Goal: Information Seeking & Learning: Learn about a topic

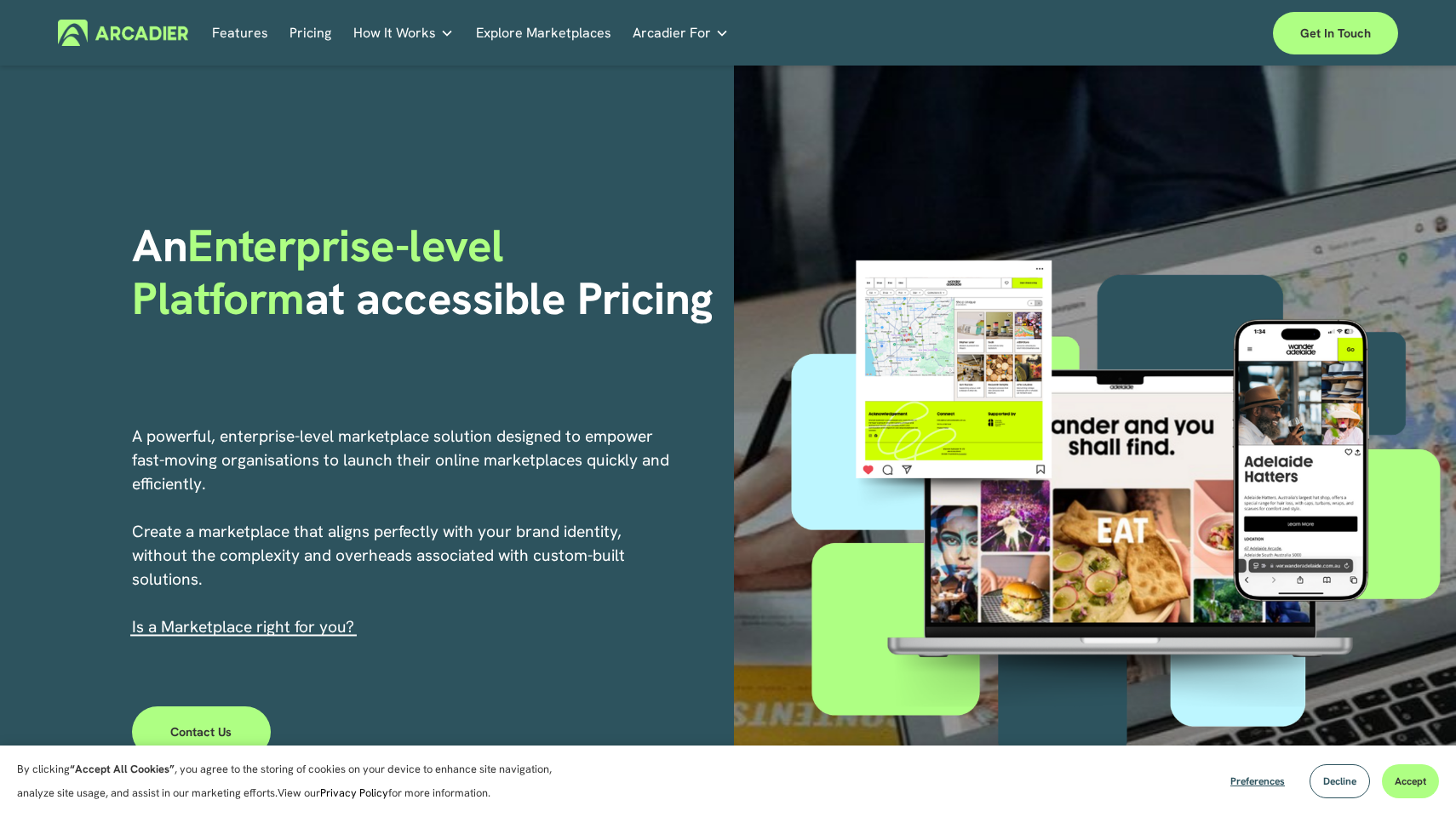
scroll to position [3, 0]
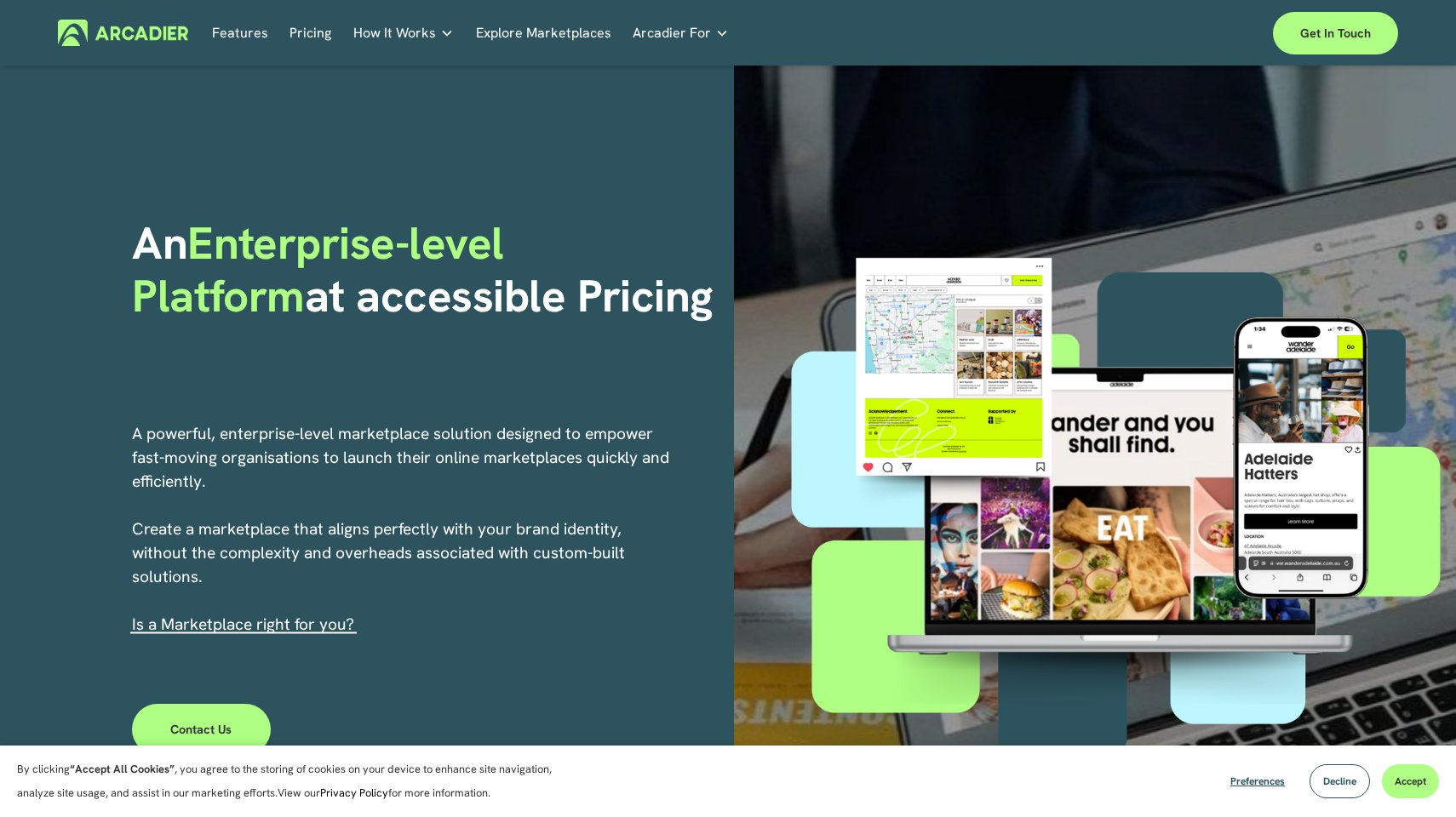
click at [244, 30] on link "Features" at bounding box center [240, 33] width 56 height 26
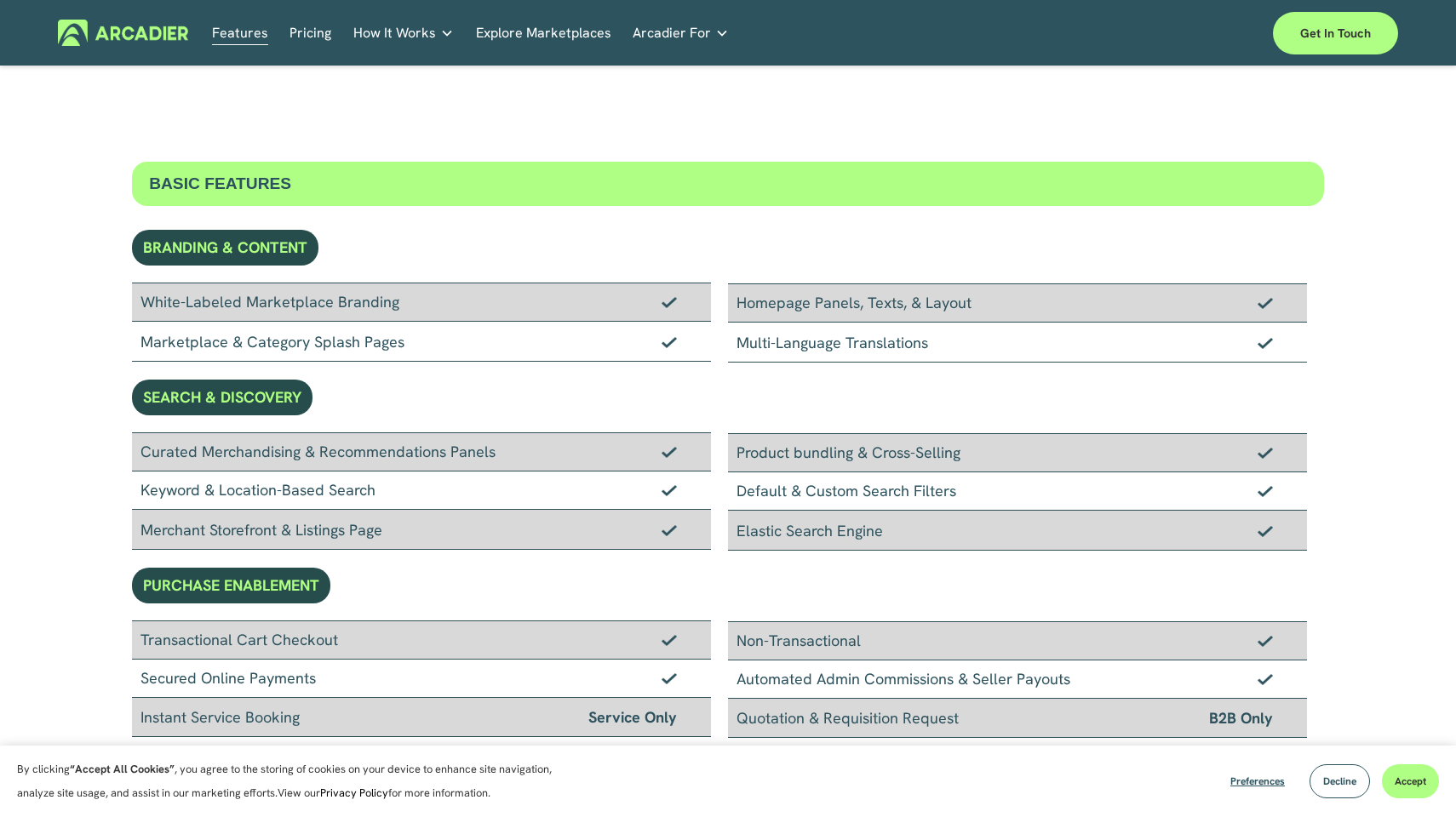
click at [297, 42] on link "Pricing" at bounding box center [310, 33] width 42 height 26
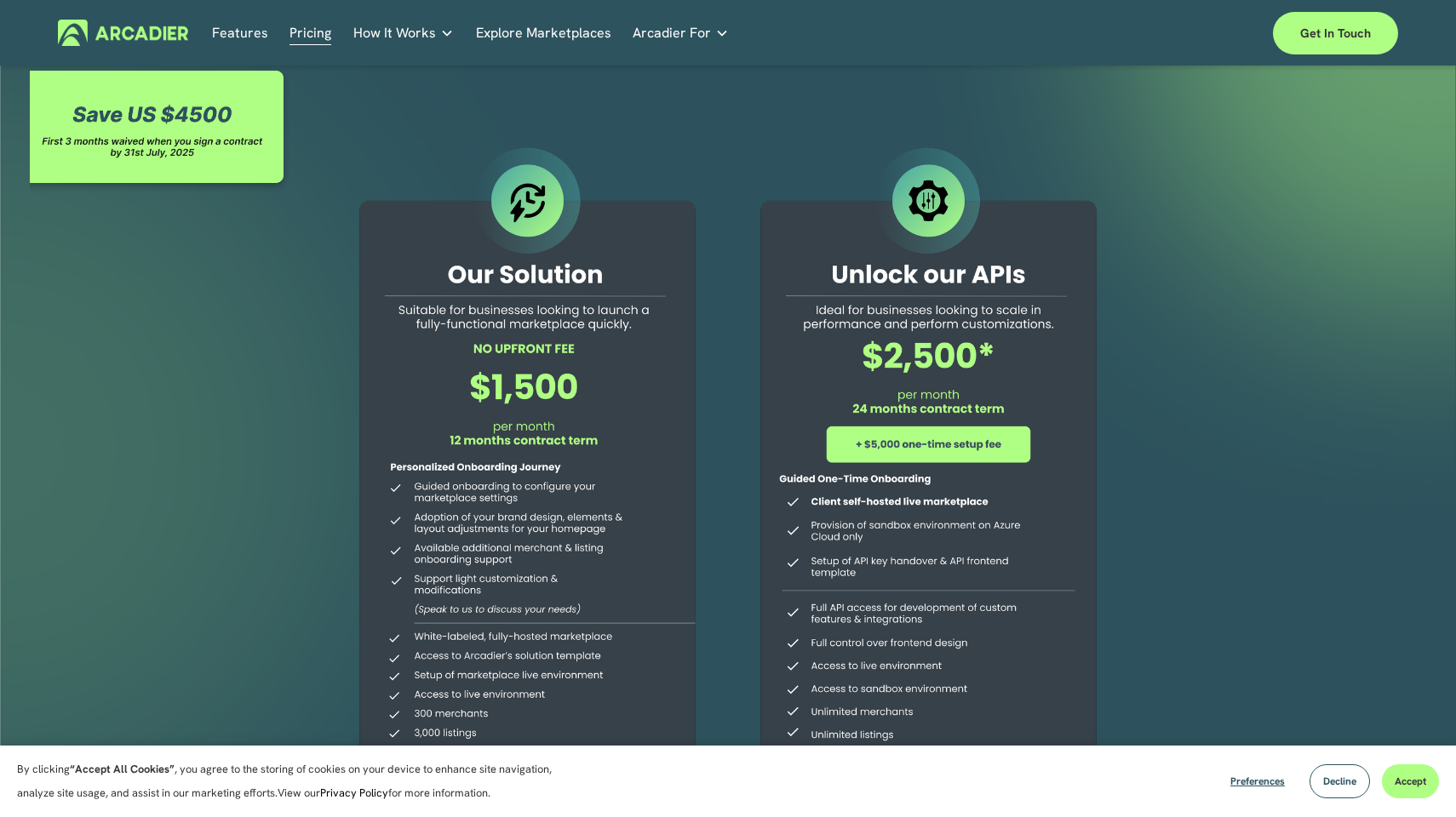
click at [667, 31] on span "Arcadier For" at bounding box center [672, 32] width 78 height 23
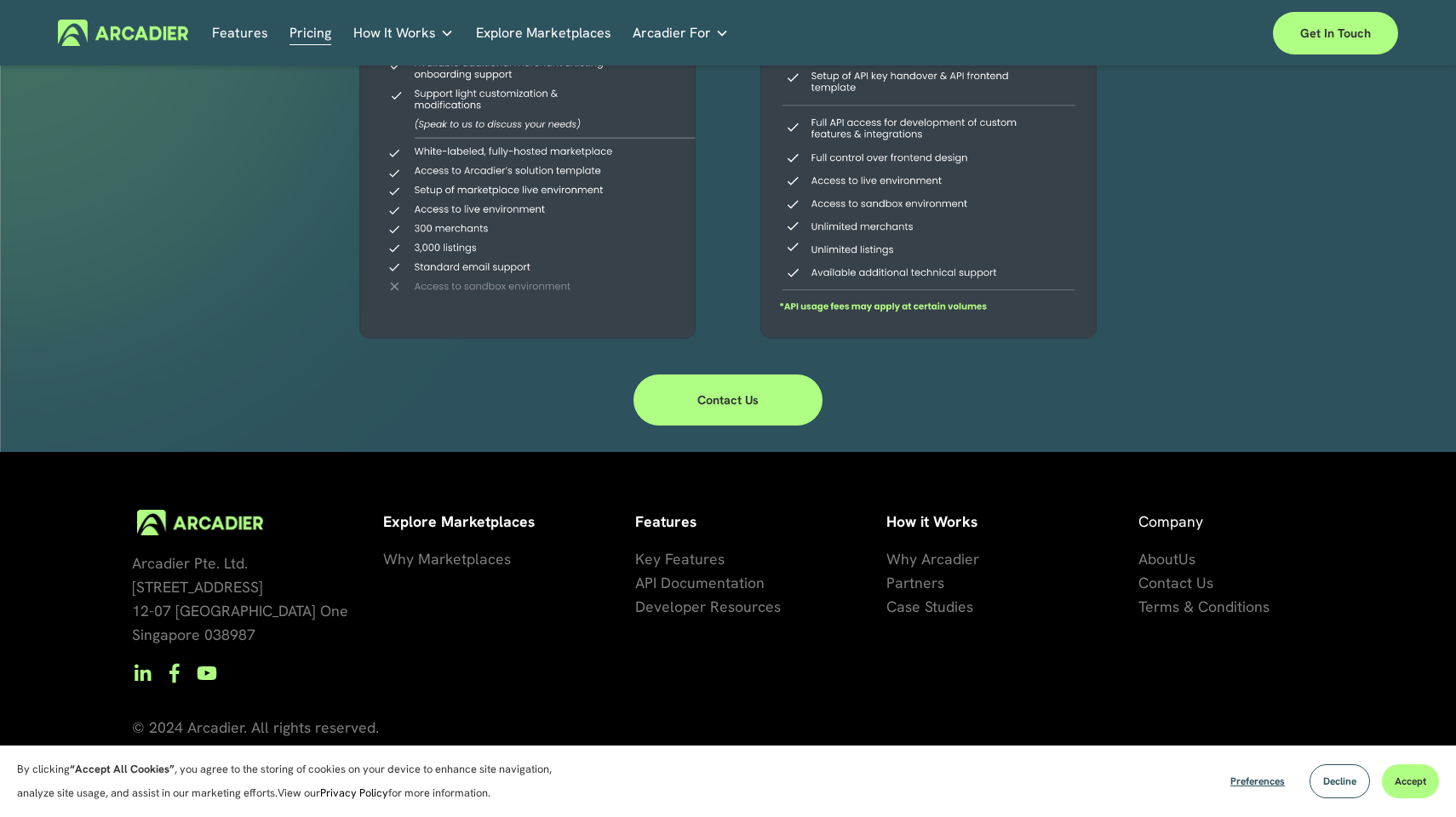
scroll to position [485, 0]
click at [1175, 563] on span "About" at bounding box center [1158, 558] width 40 height 20
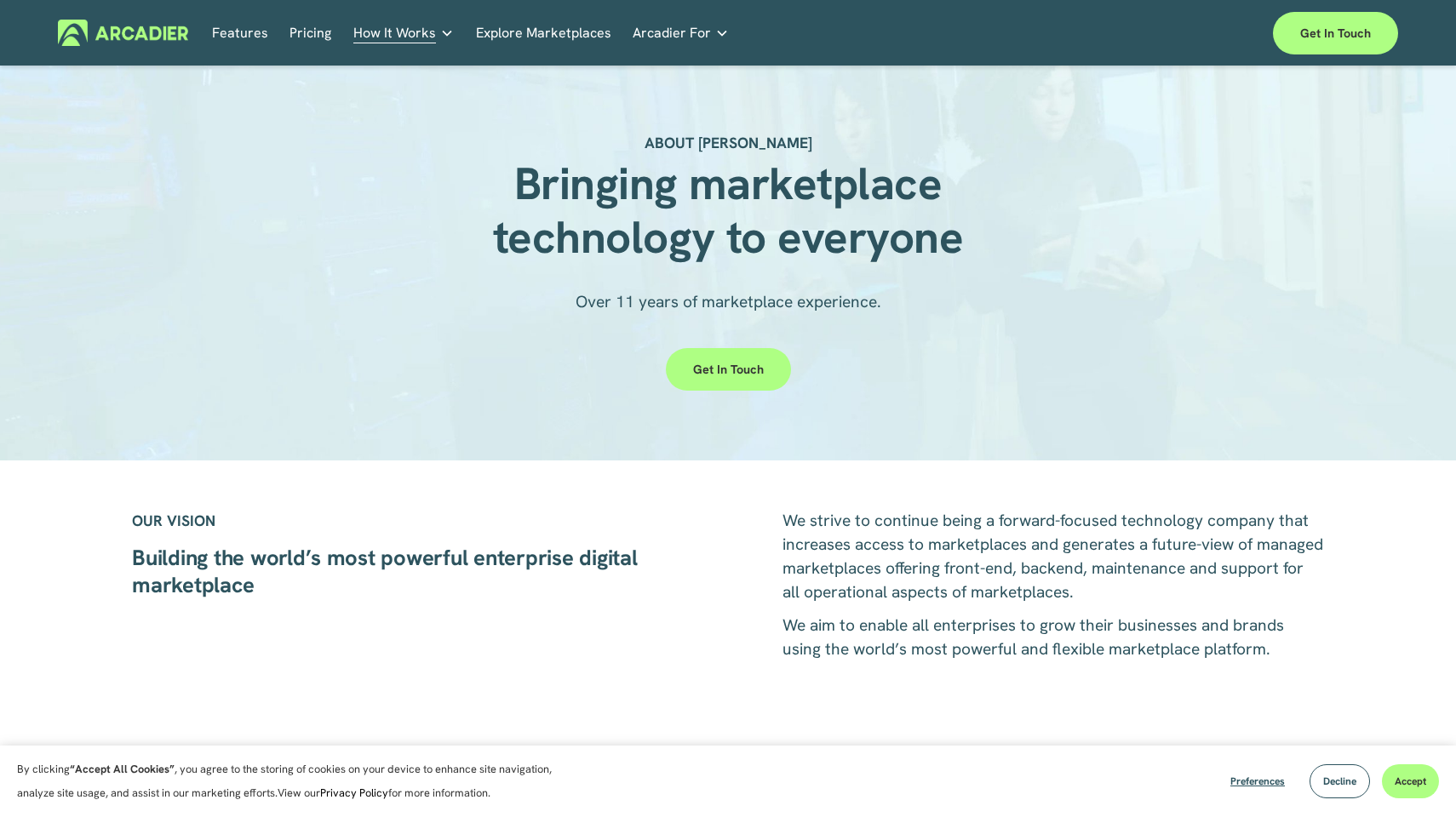
click at [145, 38] on img at bounding box center [123, 33] width 130 height 26
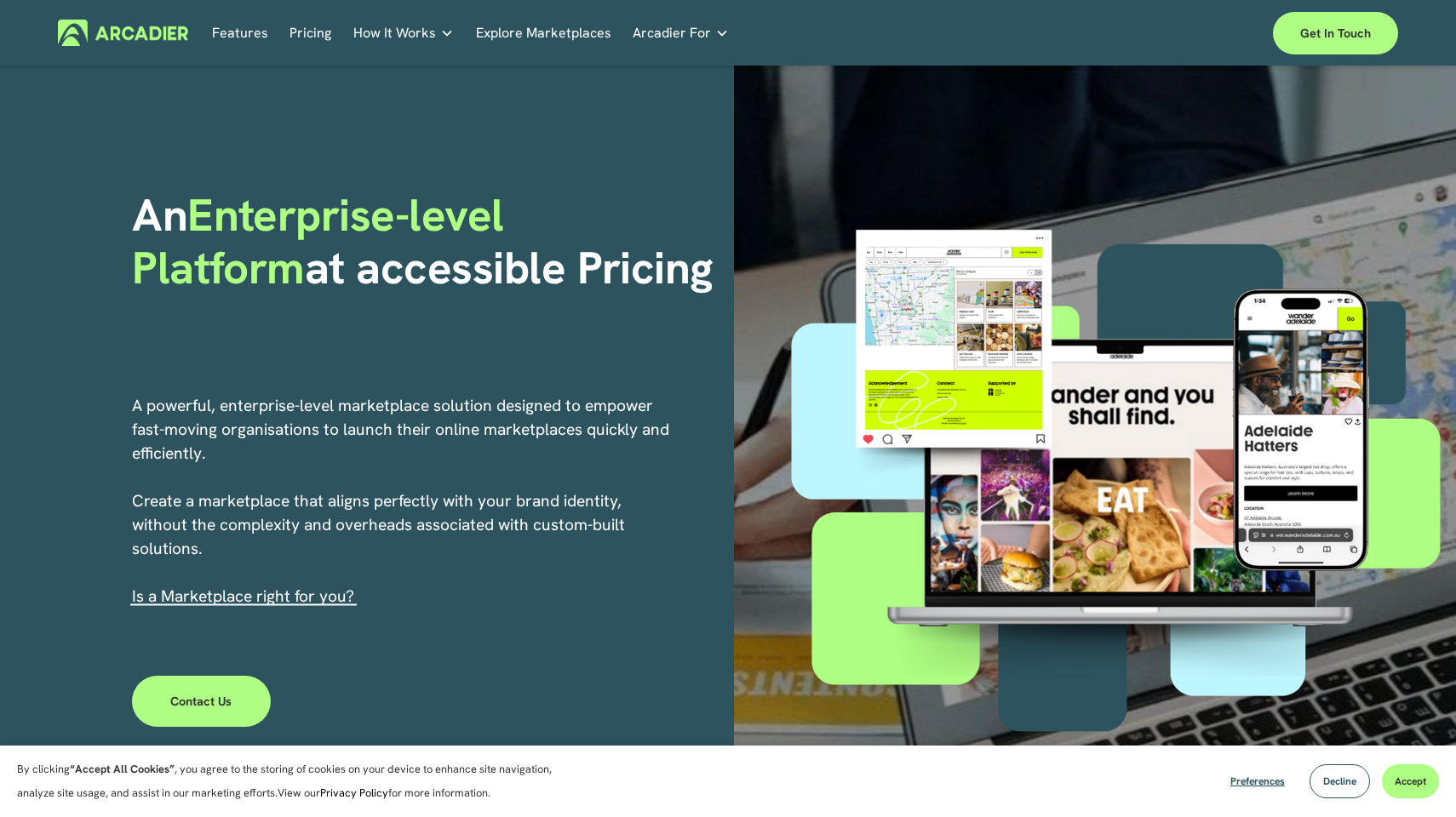
scroll to position [39, 0]
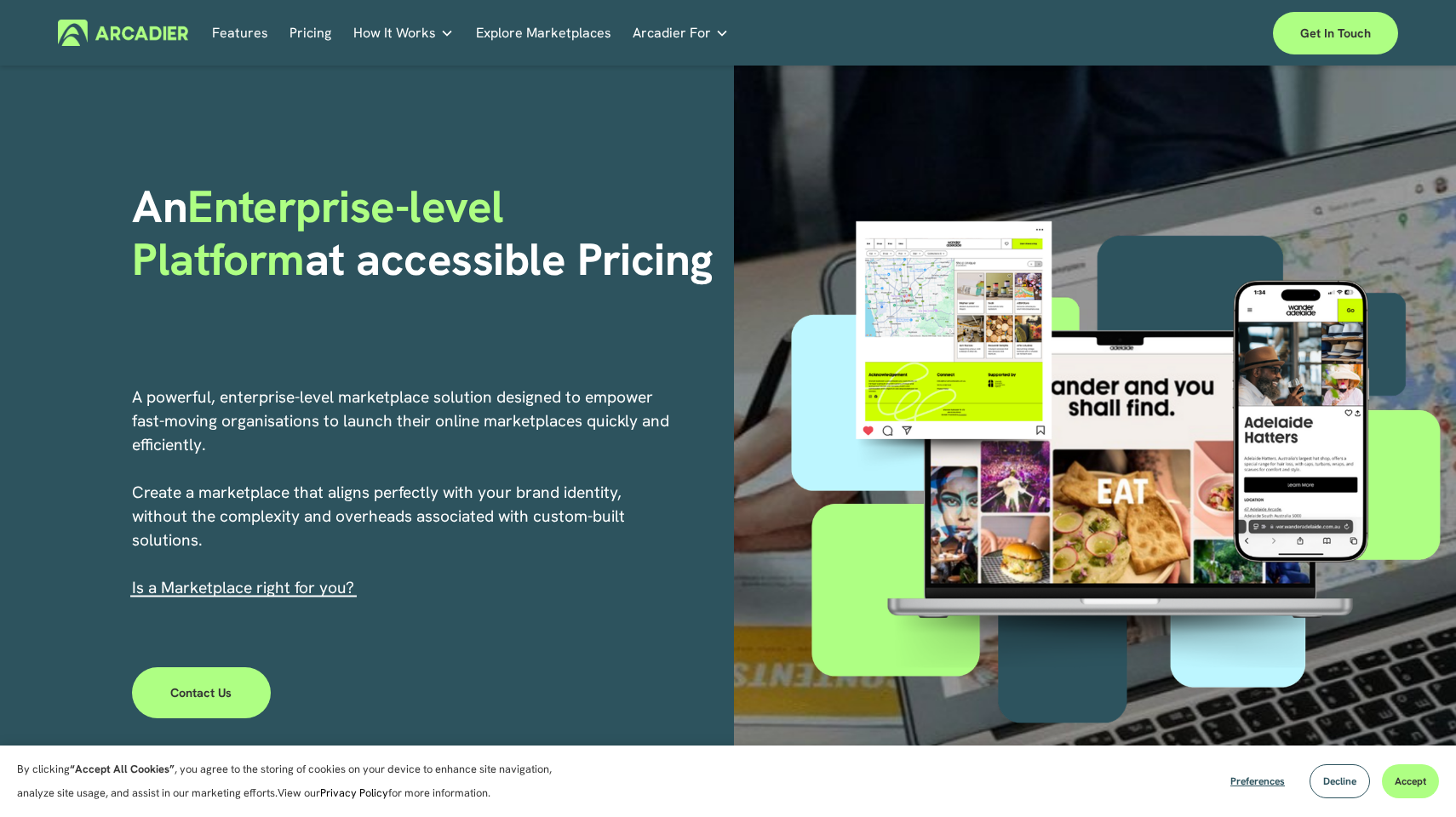
click at [668, 34] on span "Arcadier For" at bounding box center [672, 32] width 78 height 23
click at [236, 30] on link "Features" at bounding box center [240, 33] width 56 height 26
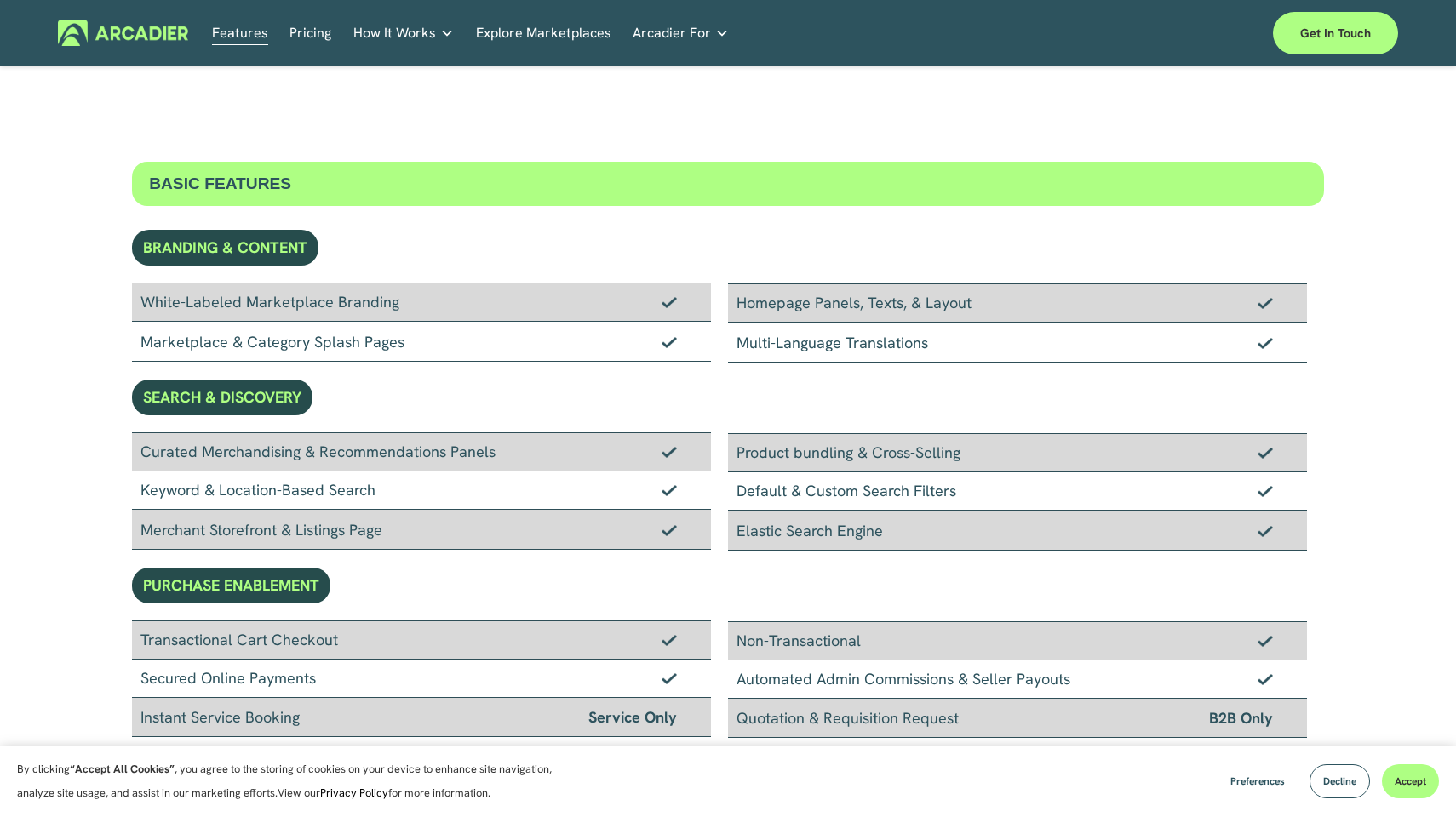
click at [307, 34] on link "Pricing" at bounding box center [310, 33] width 42 height 26
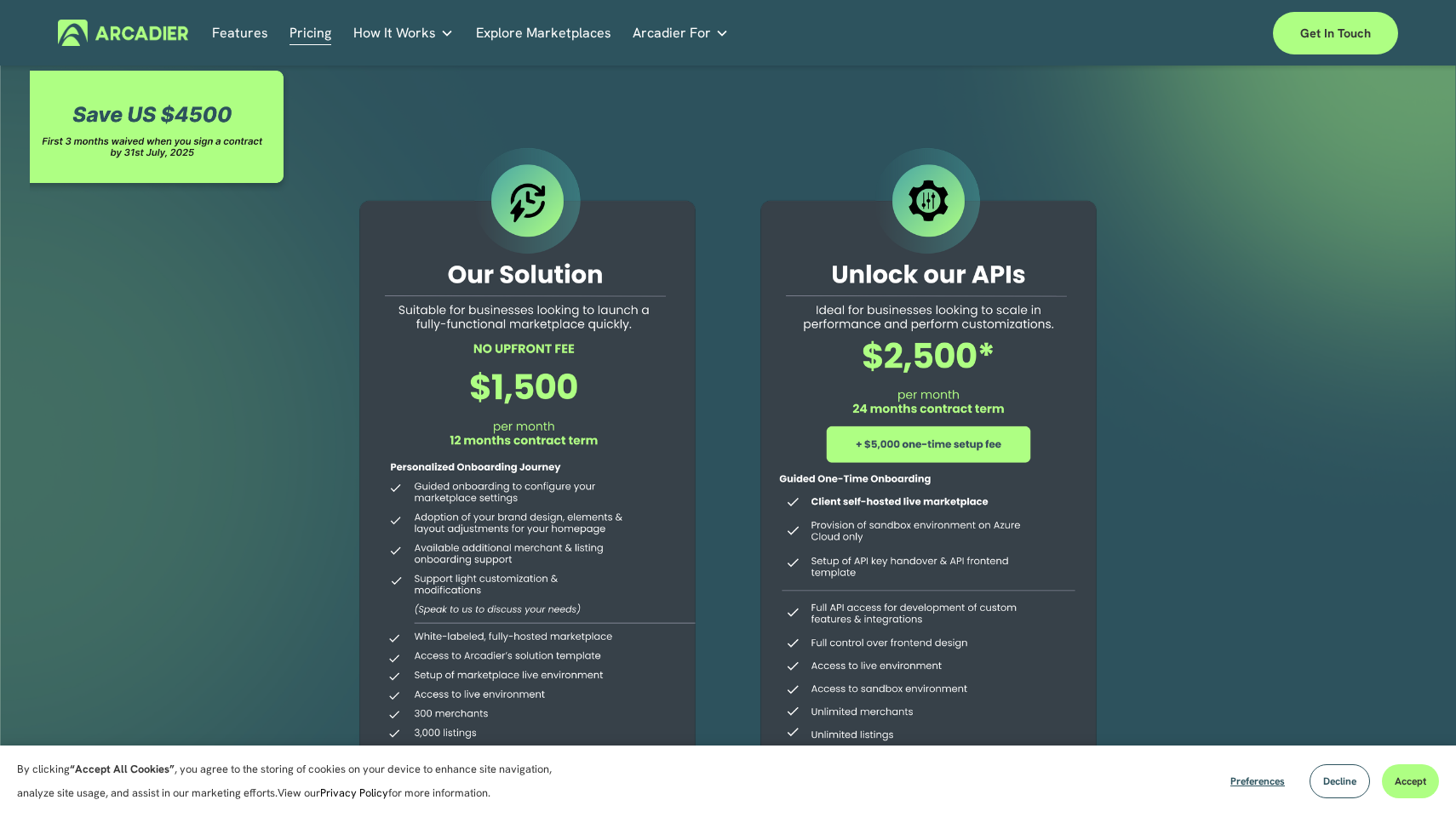
click at [386, 36] on span "How It Works" at bounding box center [394, 32] width 83 height 23
click at [559, 27] on link "Explore Marketplaces" at bounding box center [544, 33] width 136 height 26
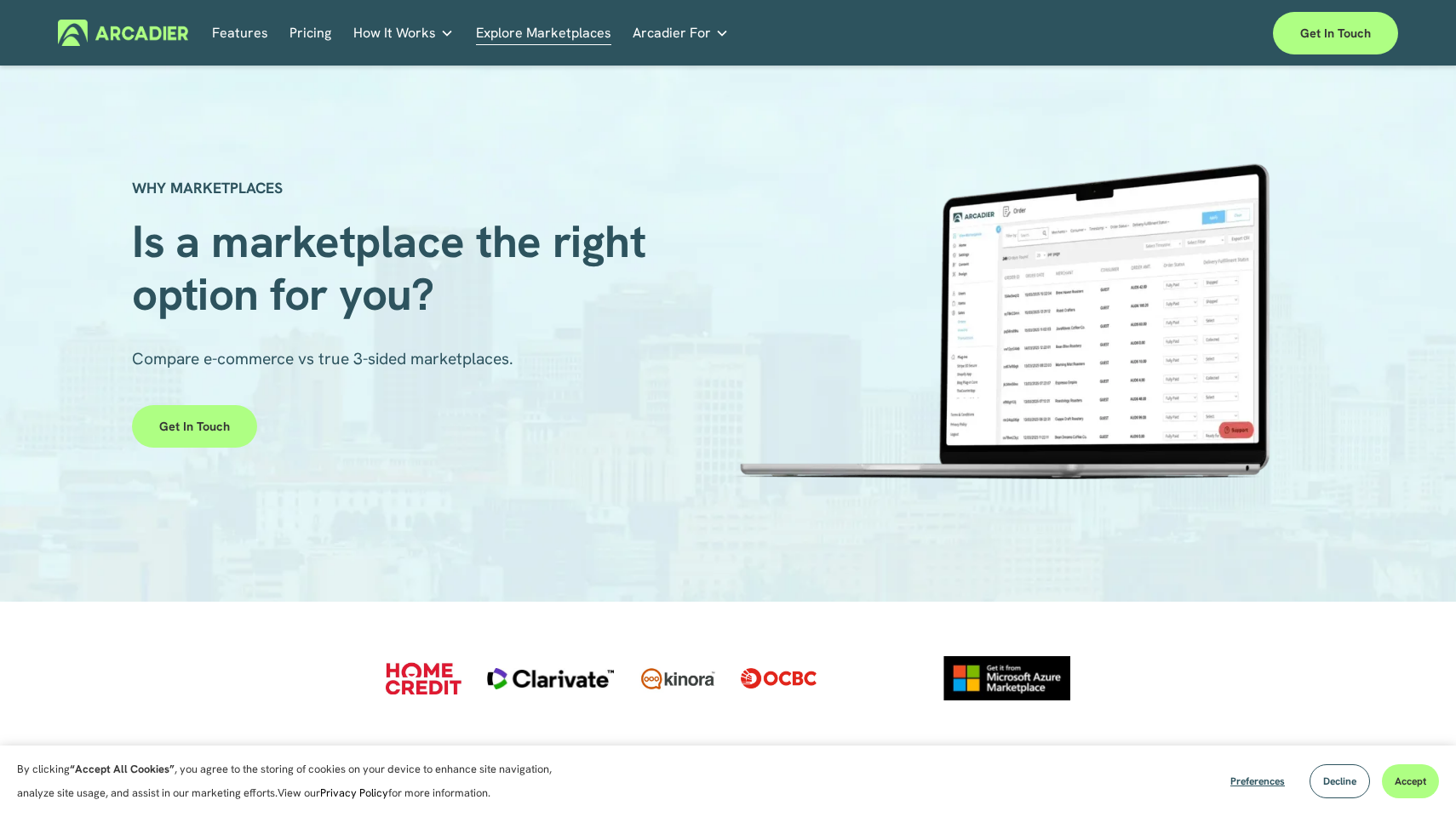
click at [670, 34] on span "Arcadier For" at bounding box center [672, 32] width 78 height 23
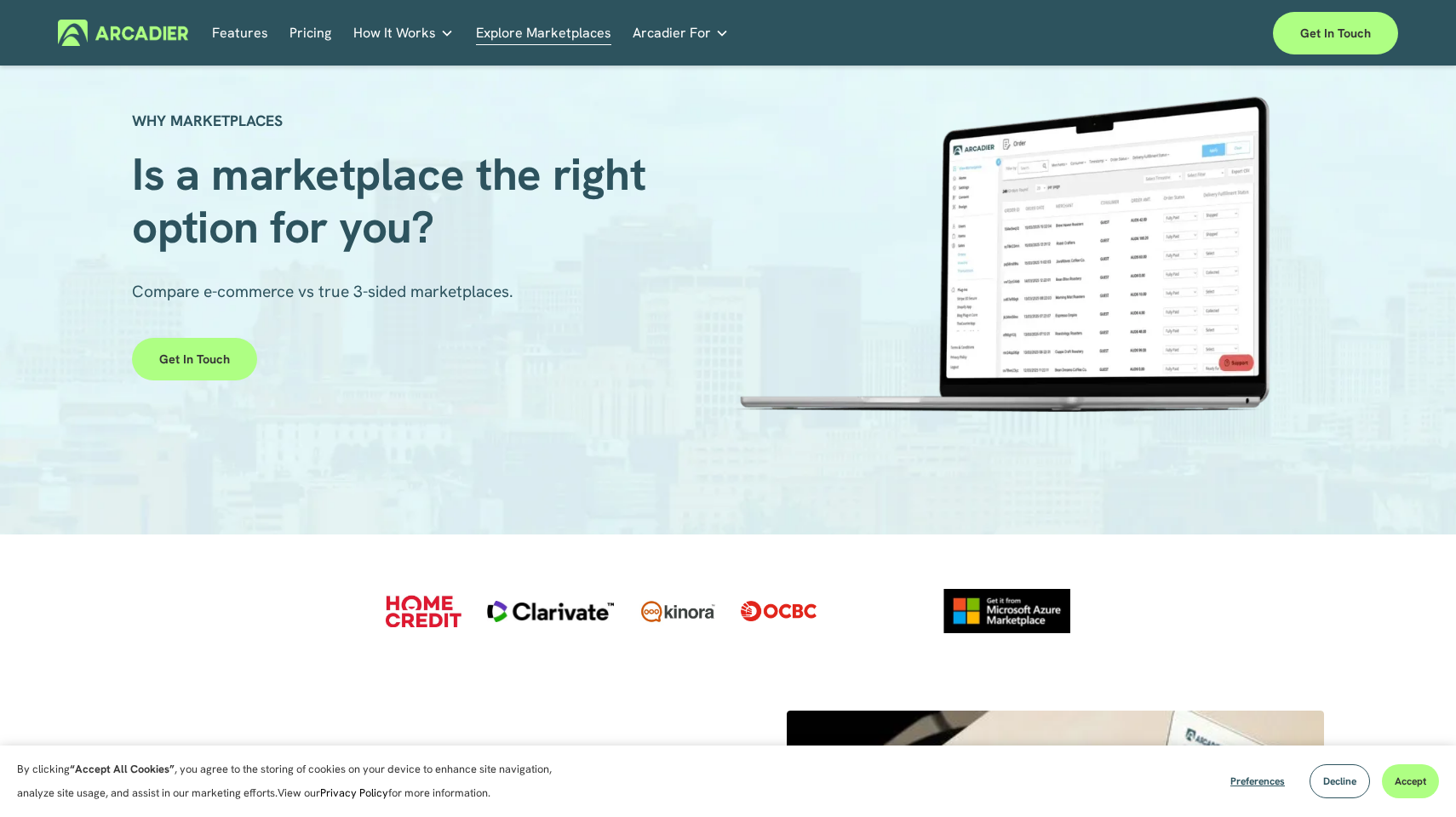
scroll to position [35, 0]
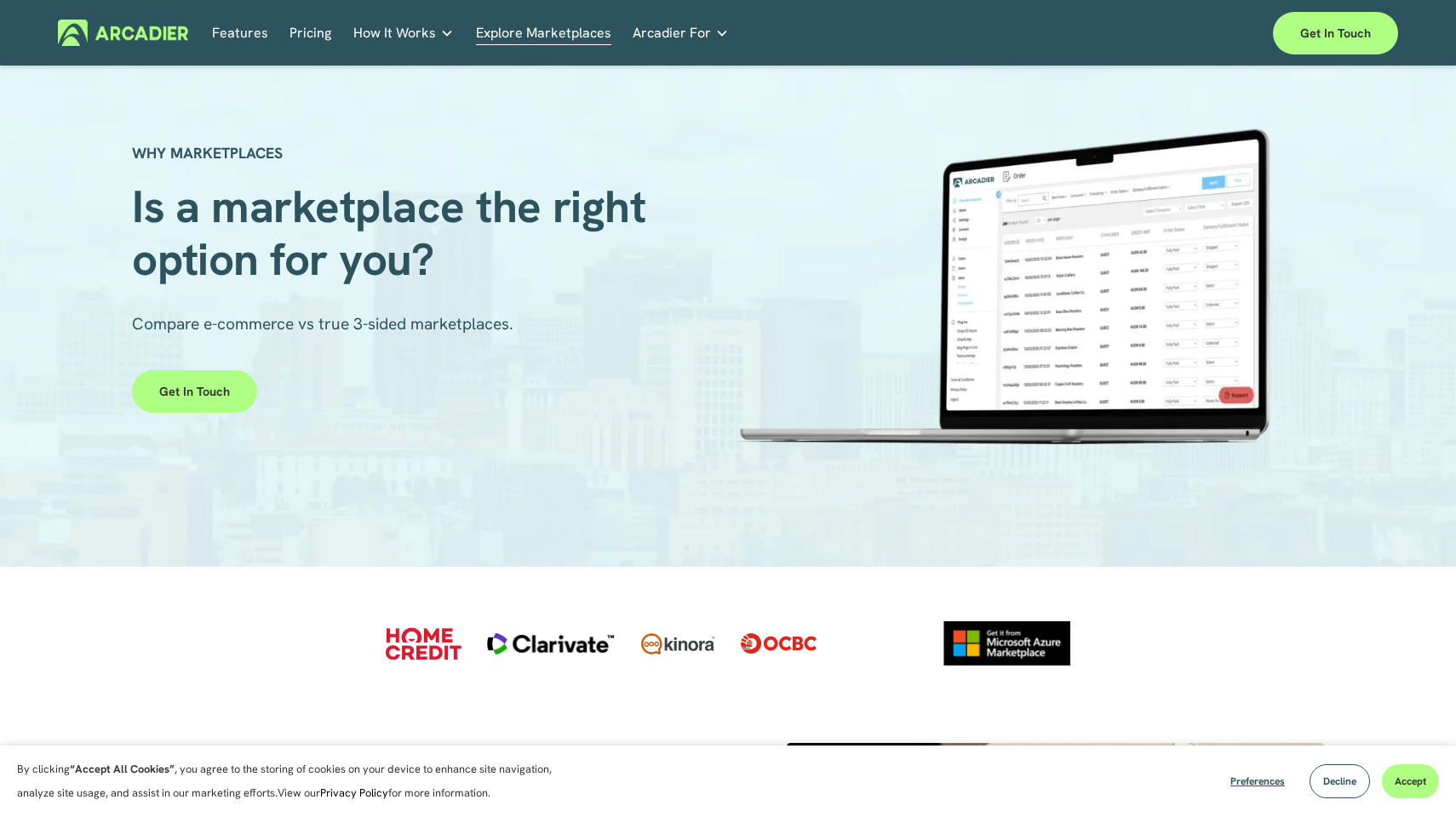
click at [659, 30] on span "Arcadier For" at bounding box center [672, 32] width 78 height 23
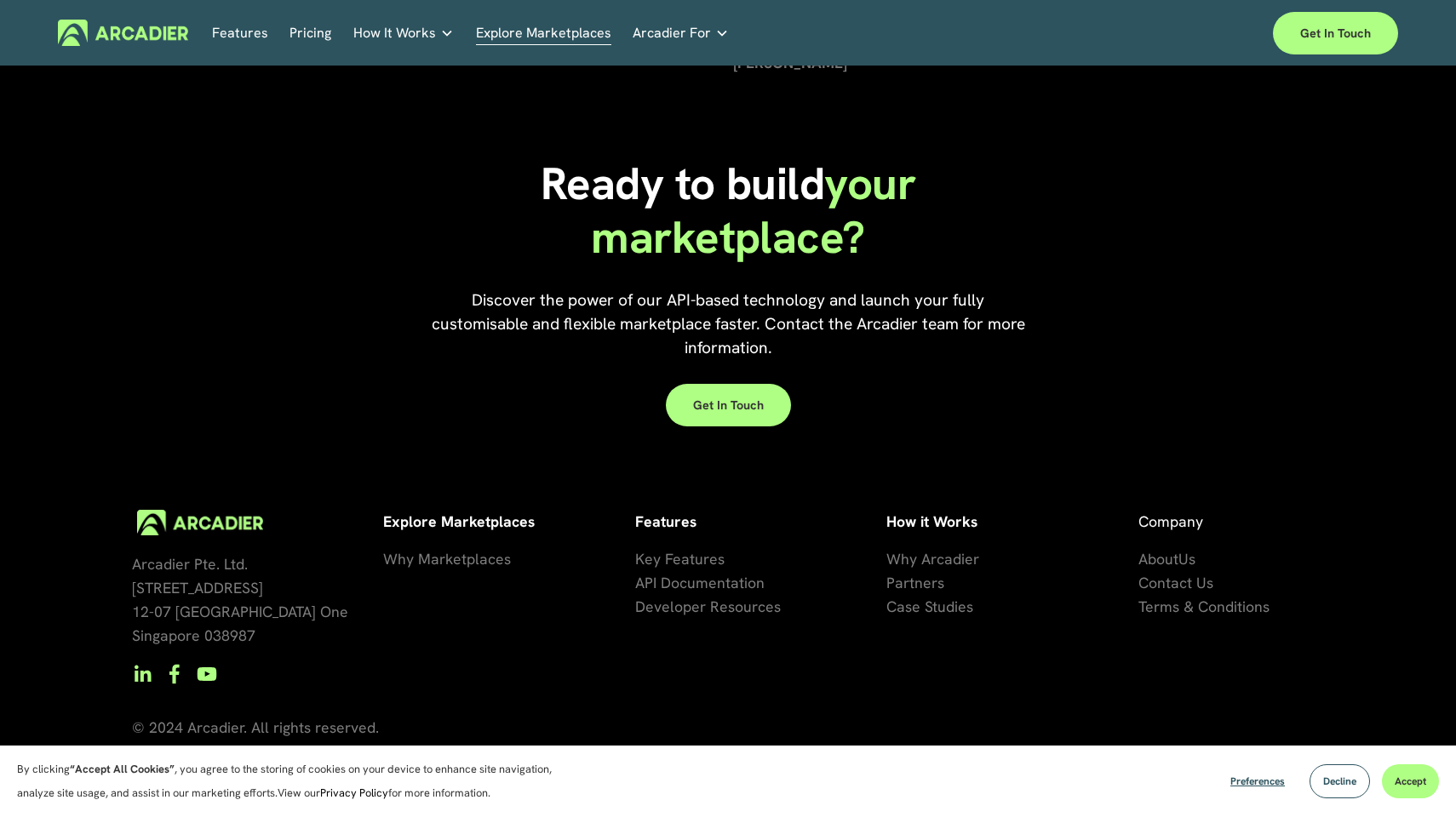
scroll to position [3760, 0]
click at [926, 583] on span "artners" at bounding box center [919, 583] width 50 height 20
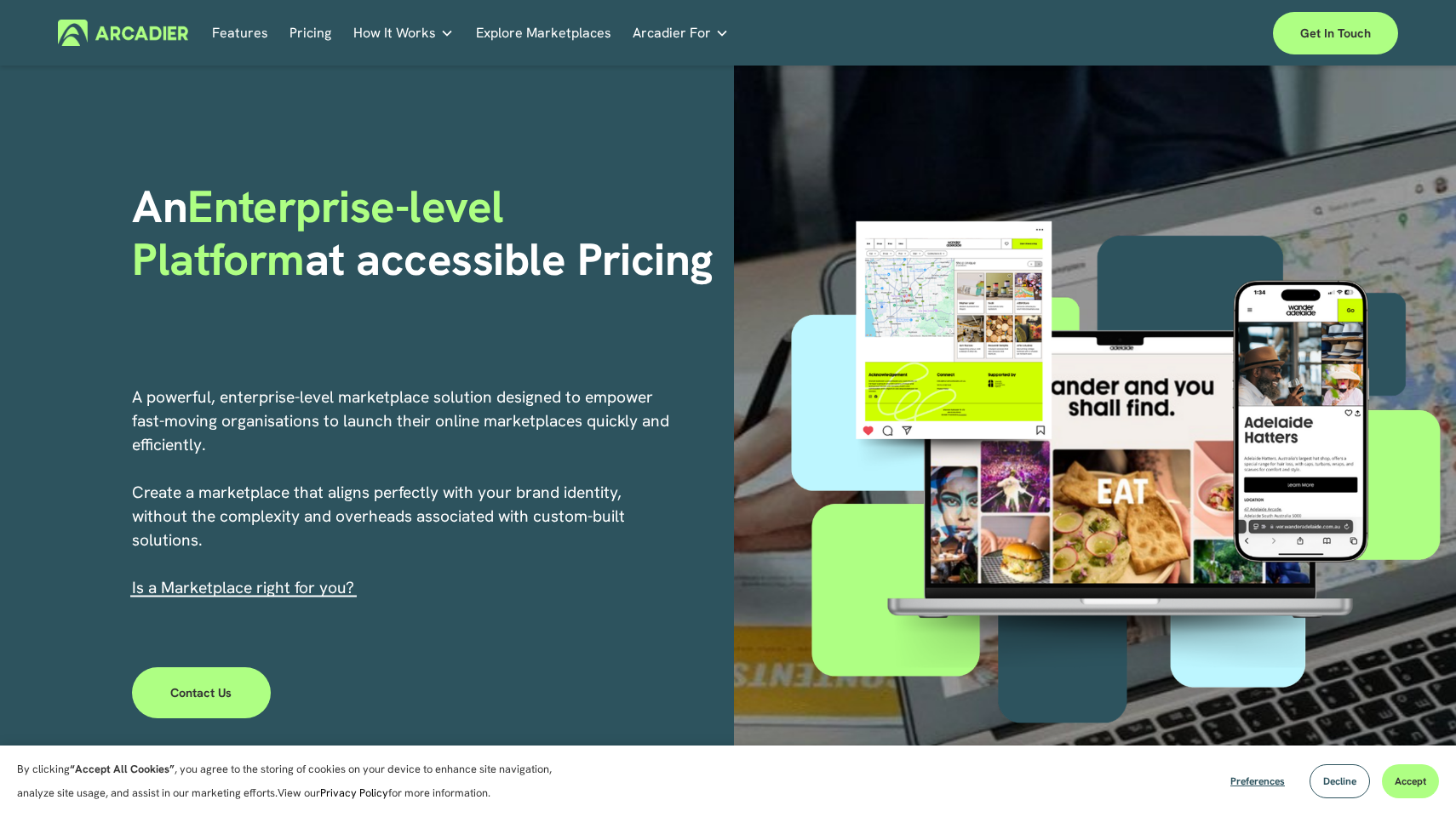
scroll to position [39, 0]
